Goal: Task Accomplishment & Management: Manage account settings

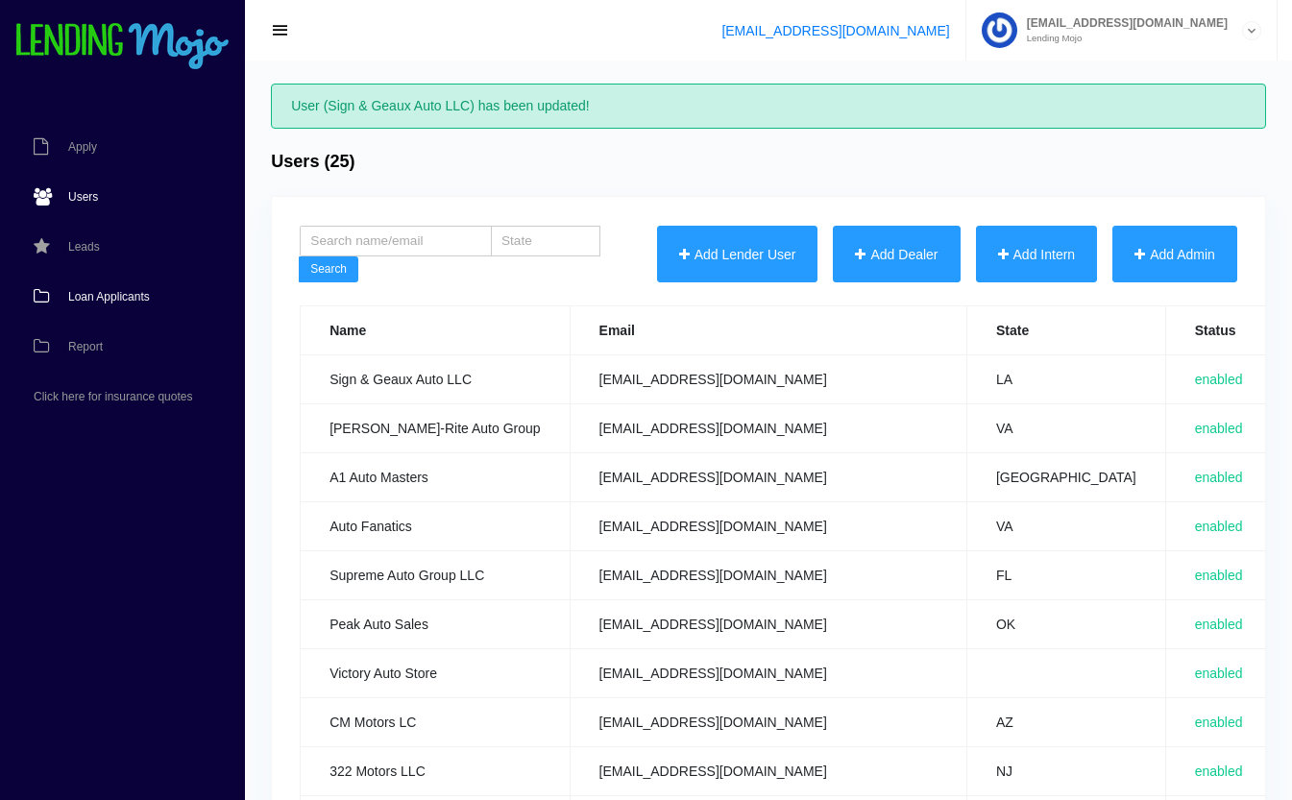
click at [87, 293] on span "Loan Applicants" at bounding box center [109, 297] width 82 height 12
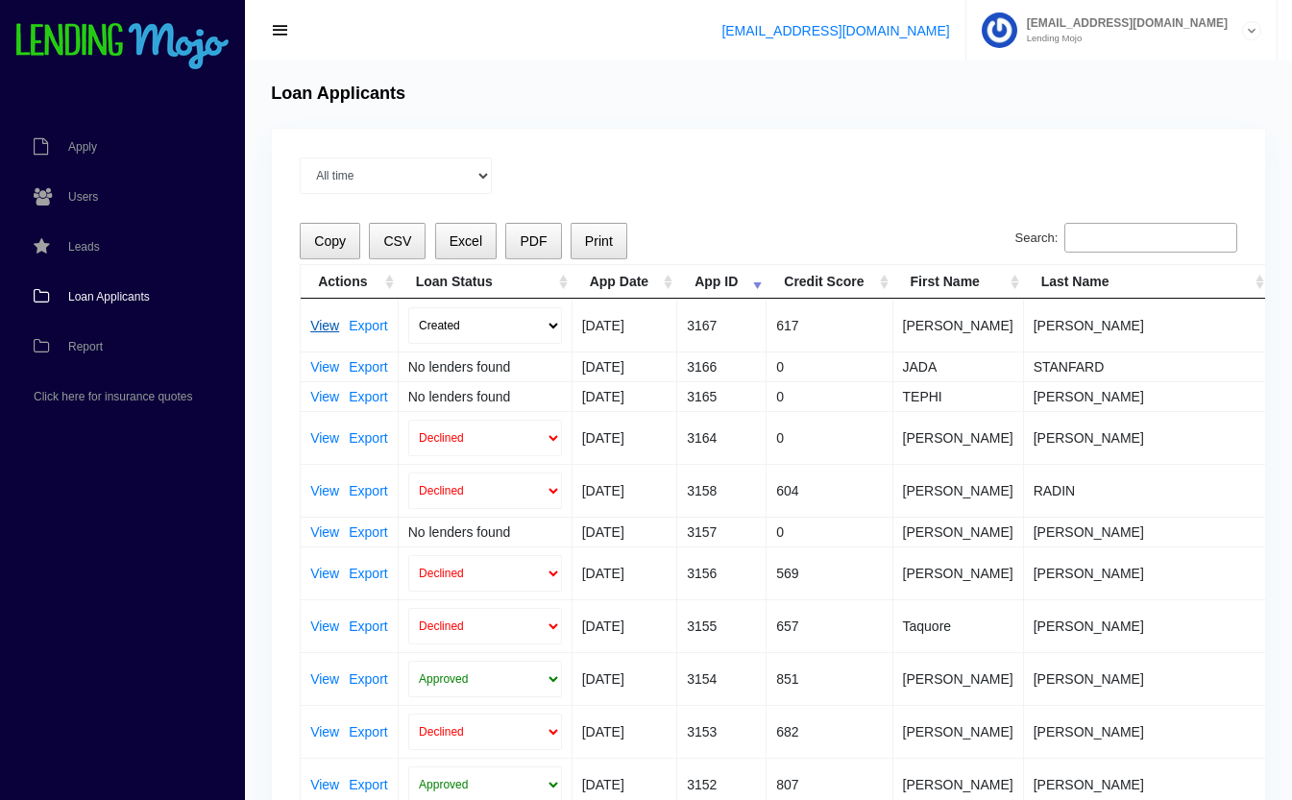
click at [313, 323] on link "View" at bounding box center [324, 325] width 29 height 13
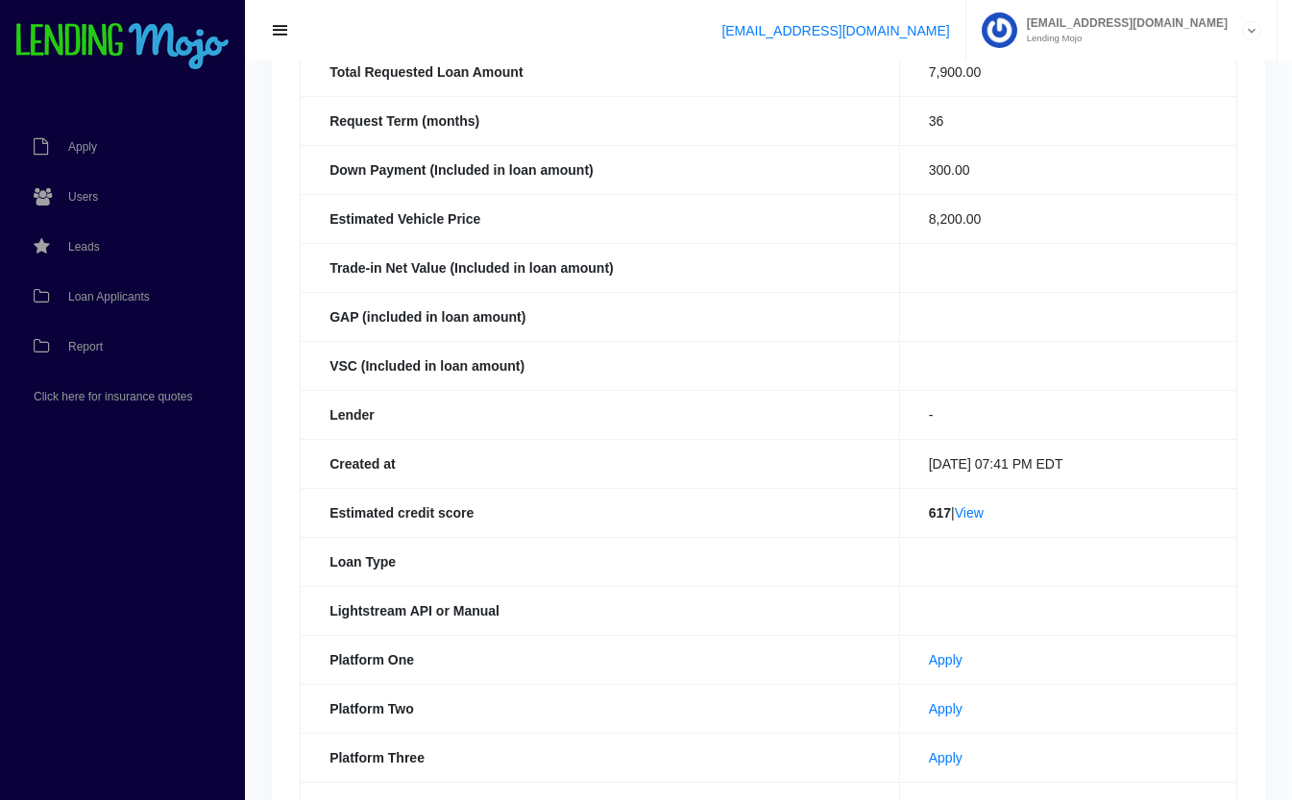
scroll to position [420, 0]
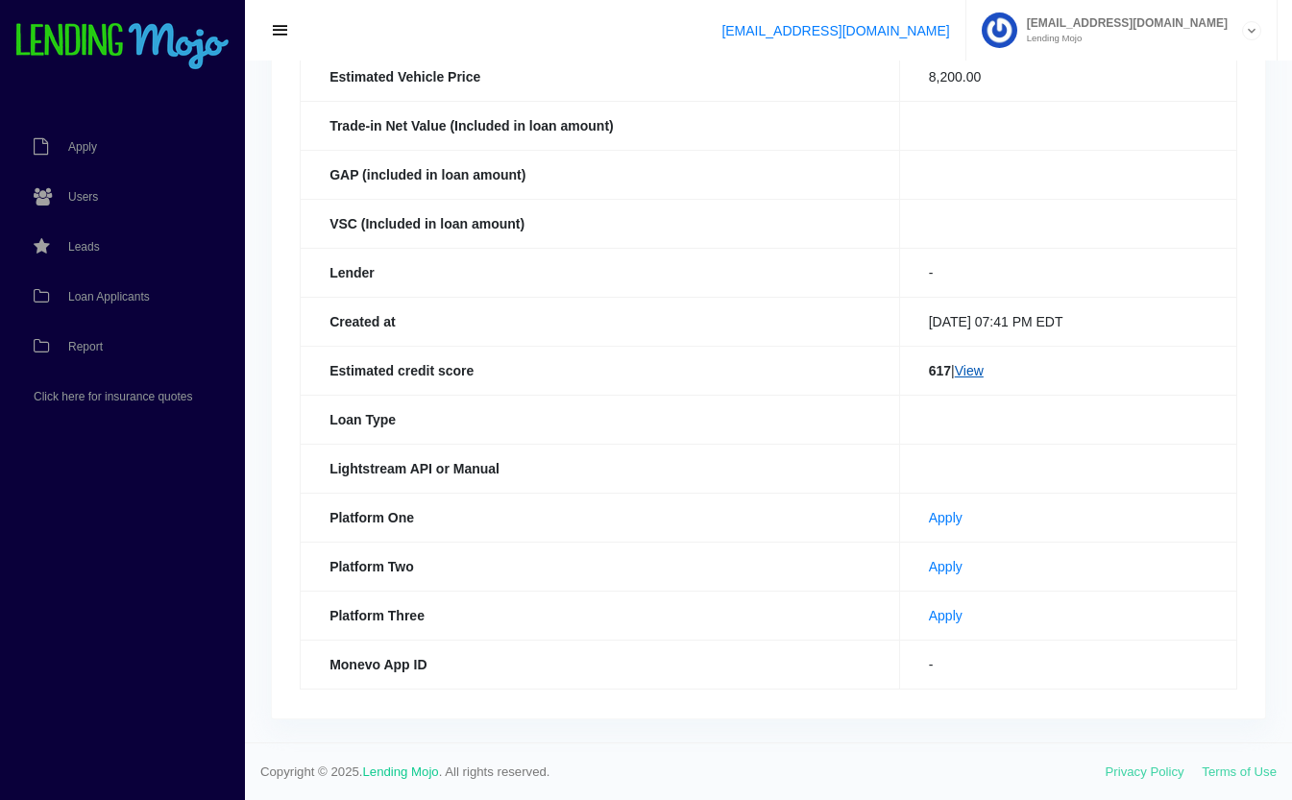
click at [965, 375] on link "View" at bounding box center [969, 370] width 29 height 15
click at [83, 292] on span "Loan Applicants" at bounding box center [109, 297] width 82 height 12
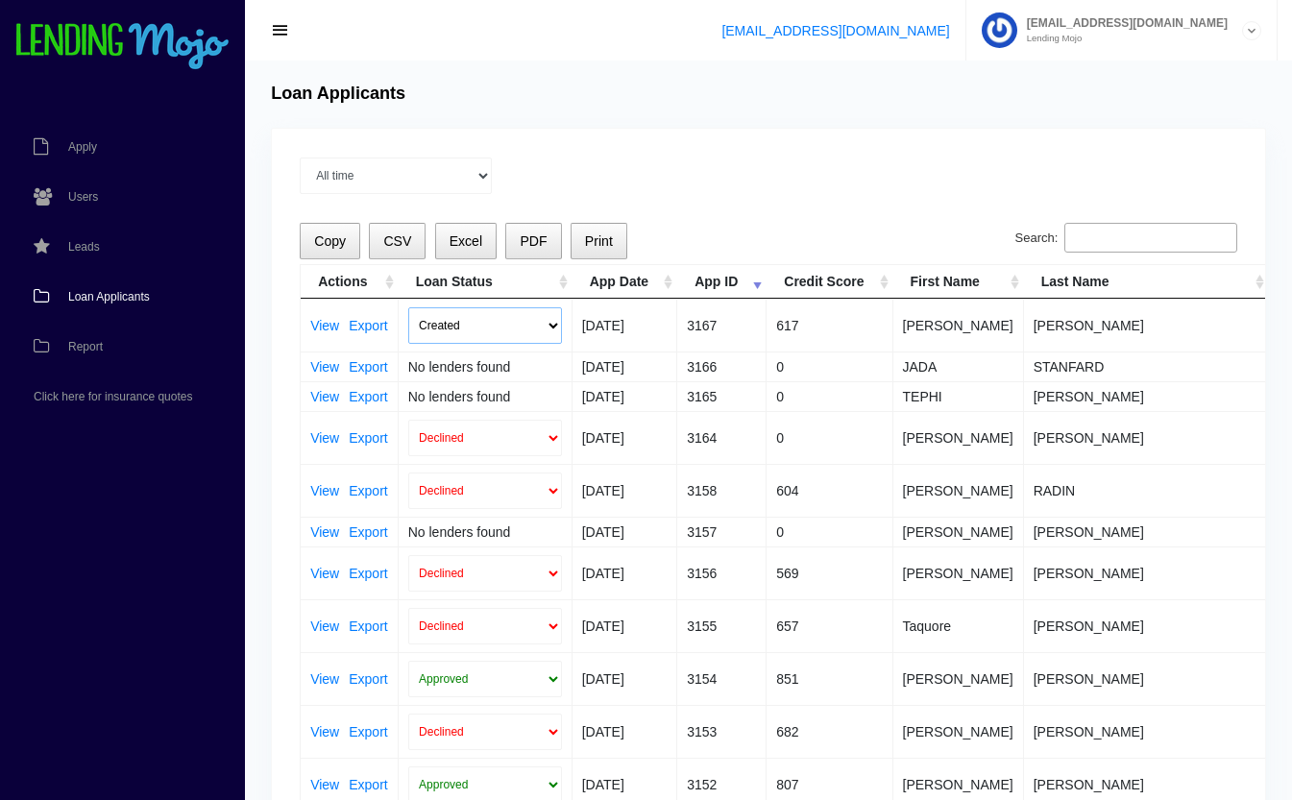
click at [500, 321] on select "Created Submitted" at bounding box center [485, 325] width 154 height 36
select select "submitted"
click at [408, 307] on select "Created Submitted" at bounding box center [485, 325] width 154 height 36
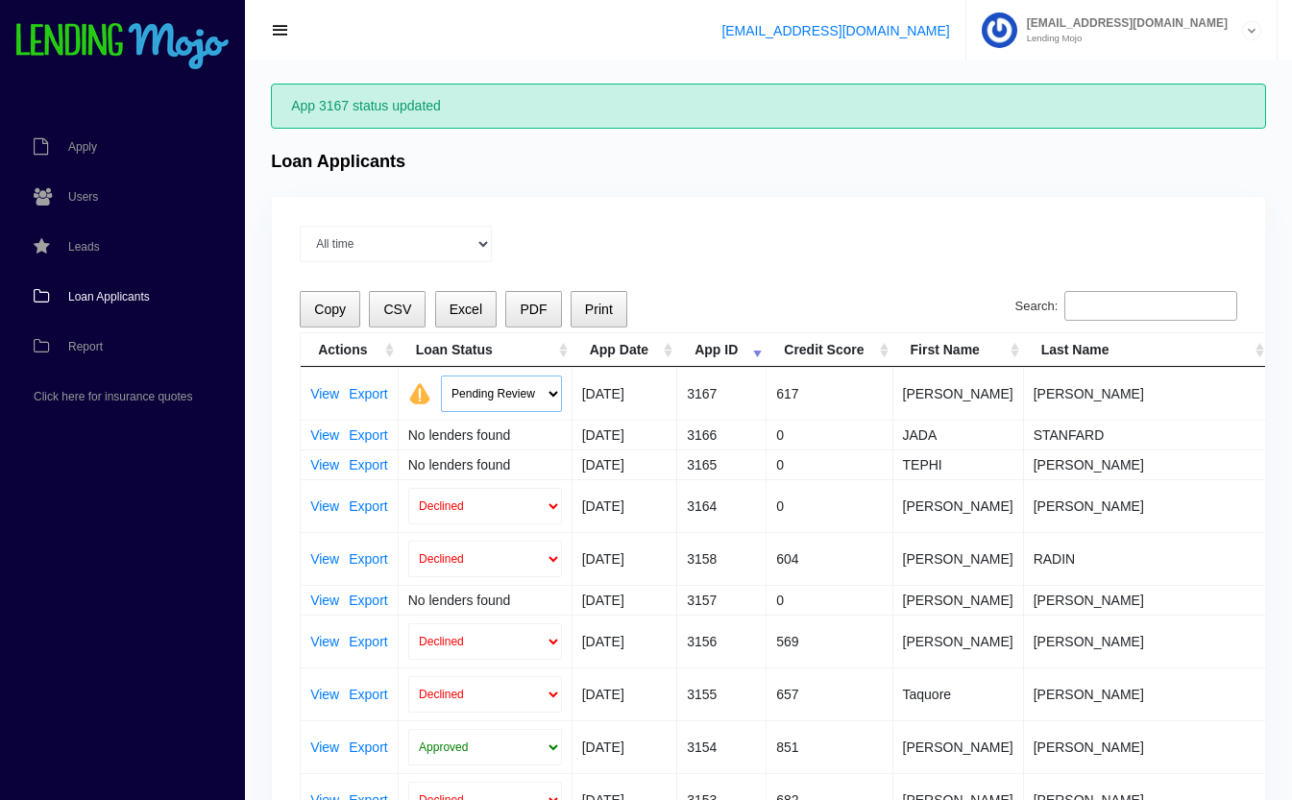
click at [480, 390] on select "Pending Review Approve Decline Unqualified" at bounding box center [501, 394] width 121 height 36
select select "declined"
click at [441, 376] on select "Pending Review Approve Decline Unqualified" at bounding box center [501, 394] width 121 height 36
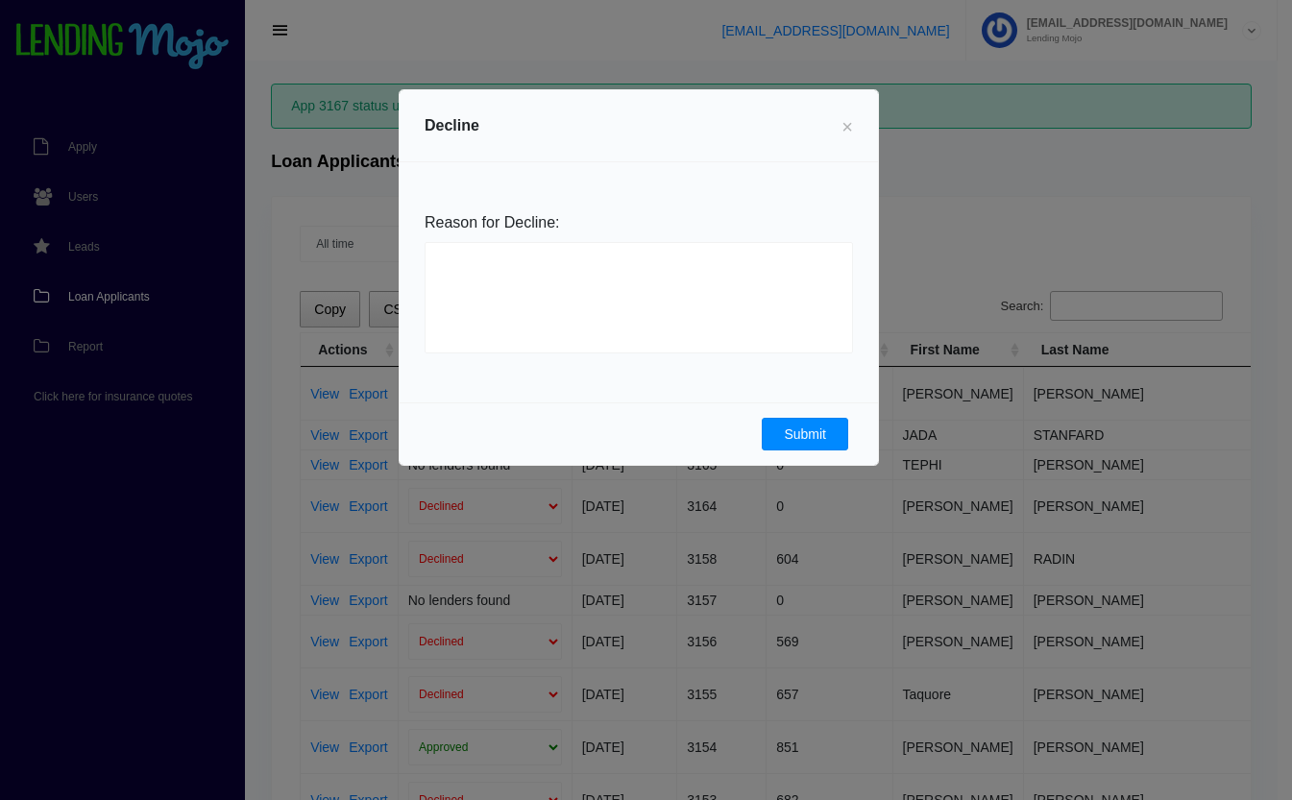
click at [811, 428] on button "Submit" at bounding box center [805, 434] width 86 height 33
